Goal: Transaction & Acquisition: Purchase product/service

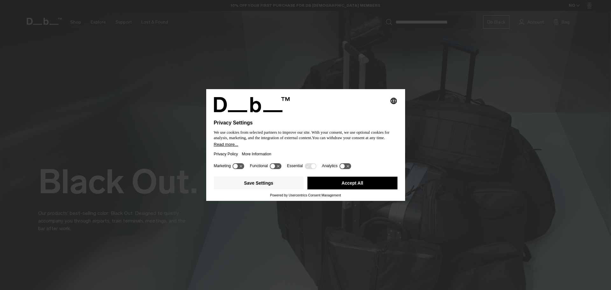
click at [346, 183] on button "Accept All" at bounding box center [353, 183] width 90 height 13
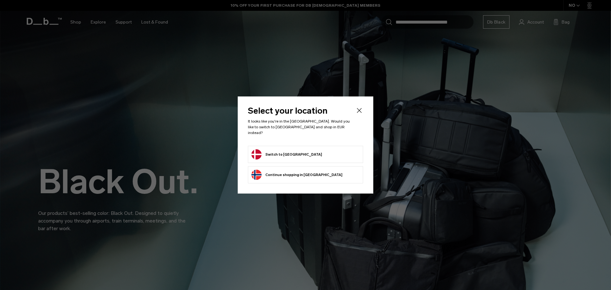
click at [274, 155] on button "Switch to Denmark" at bounding box center [287, 154] width 71 height 10
click at [272, 151] on button "Switch to Denmark" at bounding box center [287, 154] width 71 height 10
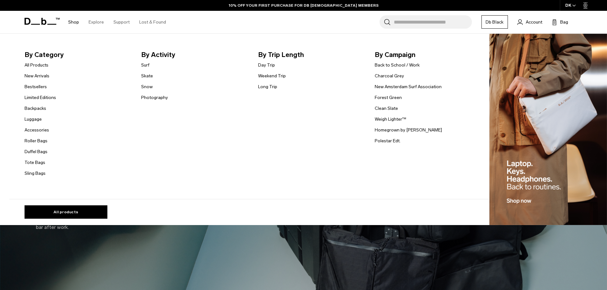
click at [74, 24] on link "Shop" at bounding box center [73, 22] width 11 height 23
click at [42, 63] on link "All Products" at bounding box center [37, 65] width 24 height 7
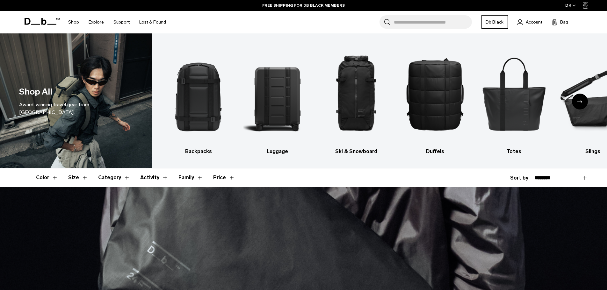
click at [497, 22] on link "Db Black" at bounding box center [494, 21] width 26 height 13
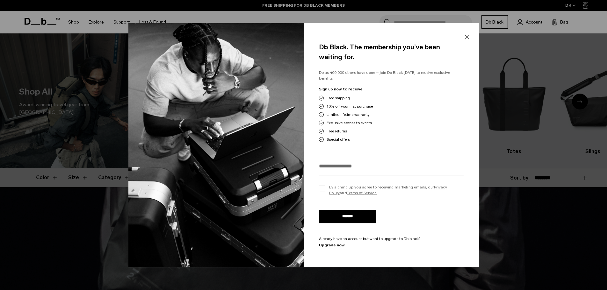
click at [494, 51] on div at bounding box center [303, 145] width 607 height 290
click at [464, 38] on button "Close" at bounding box center [466, 37] width 8 height 13
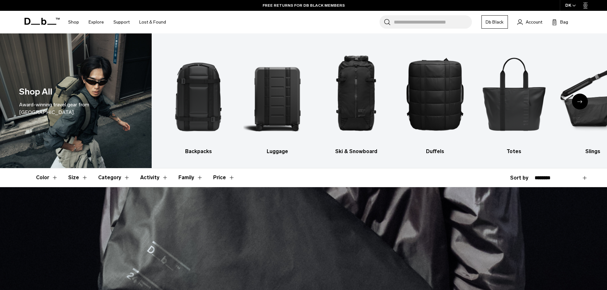
click at [583, 5] on icon at bounding box center [585, 5] width 4 height 6
click at [573, 7] on icon "button" at bounding box center [574, 5] width 4 height 2
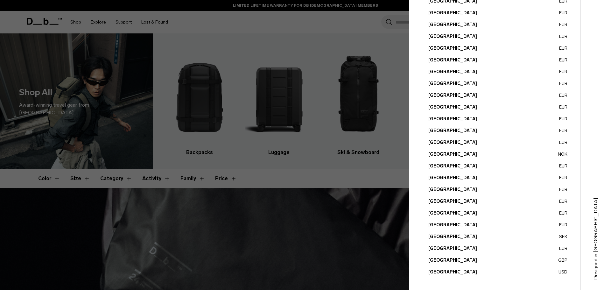
scroll to position [180, 0]
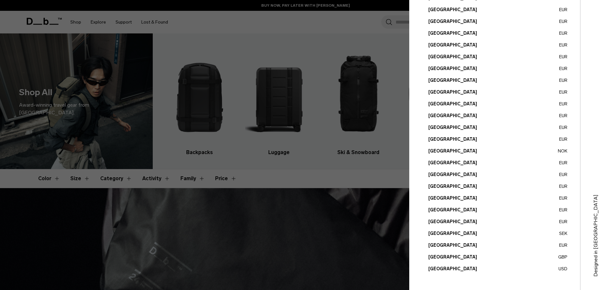
click at [558, 233] on button "Sweden SEK" at bounding box center [498, 233] width 139 height 7
click at [436, 233] on button "Sweden SEK" at bounding box center [498, 233] width 139 height 7
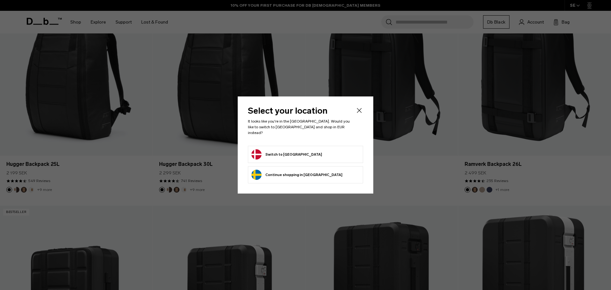
scroll to position [202, 0]
click at [284, 153] on button "Switch to Denmark" at bounding box center [287, 154] width 71 height 10
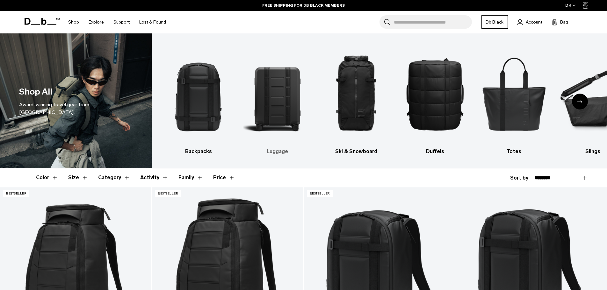
click at [283, 103] on img "2 / 10" at bounding box center [277, 94] width 68 height 102
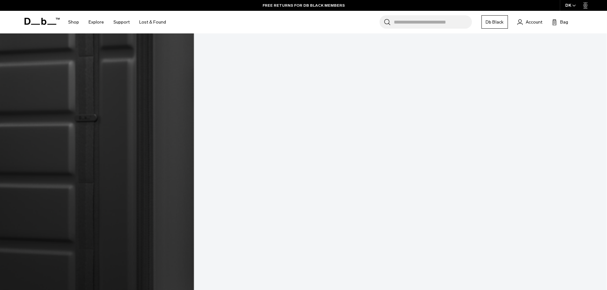
scroll to position [328, 0]
